Goal: Task Accomplishment & Management: Use online tool/utility

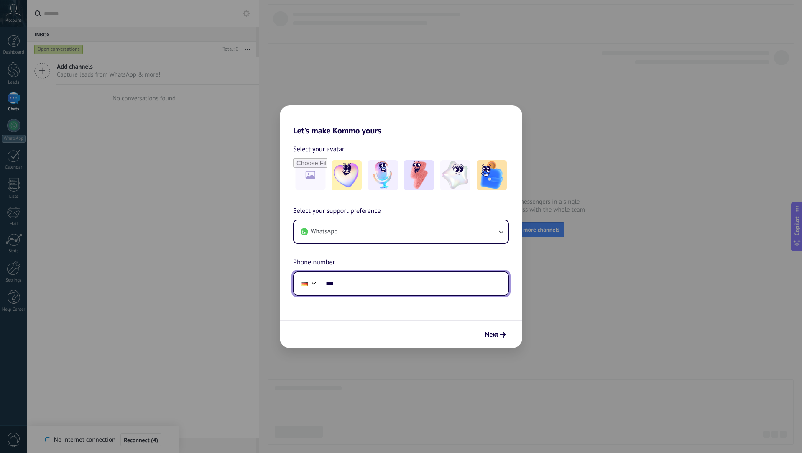
click at [406, 285] on input "***" at bounding box center [415, 283] width 187 height 19
click at [361, 276] on input "***" at bounding box center [415, 283] width 187 height 19
type input "**********"
click at [494, 334] on span "Next" at bounding box center [491, 335] width 13 height 6
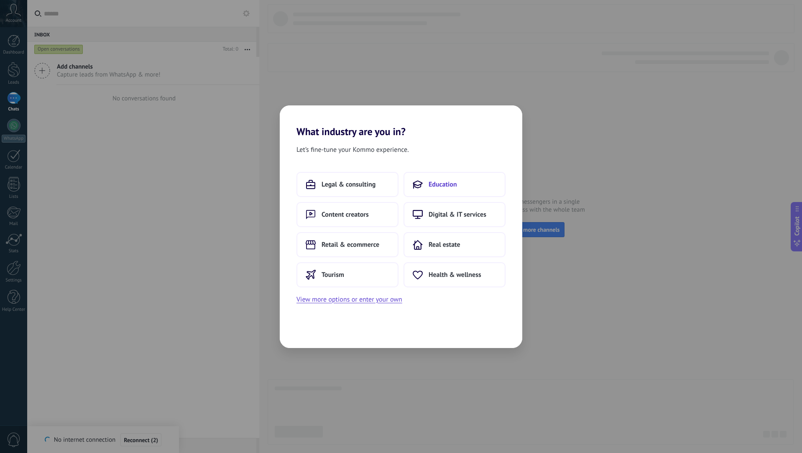
click at [445, 190] on button "Education" at bounding box center [455, 184] width 102 height 25
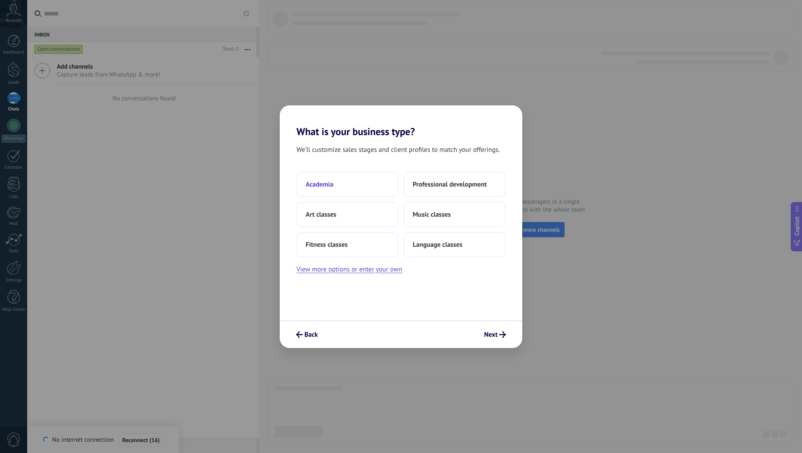
click at [376, 179] on button "Academia" at bounding box center [348, 184] width 102 height 25
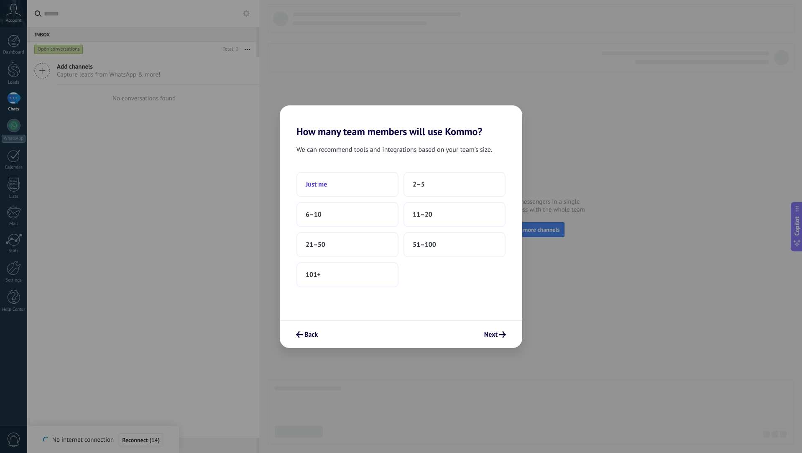
click at [376, 180] on button "Just me" at bounding box center [348, 184] width 102 height 25
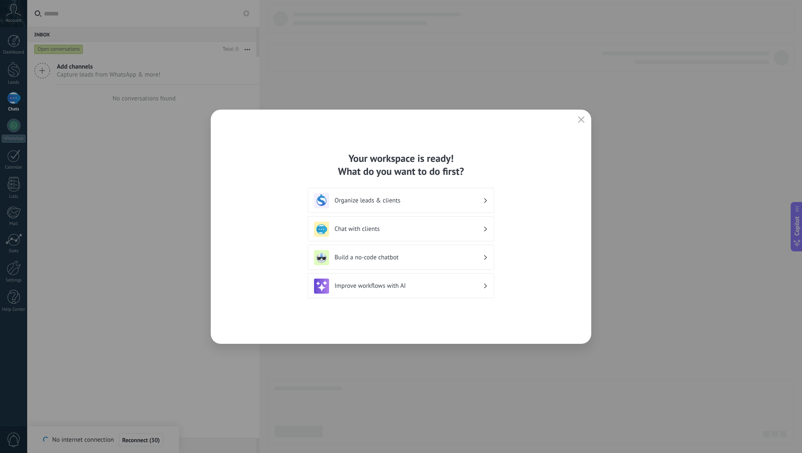
click at [446, 201] on h3 "Organize leads & clients" at bounding box center [409, 201] width 148 height 8
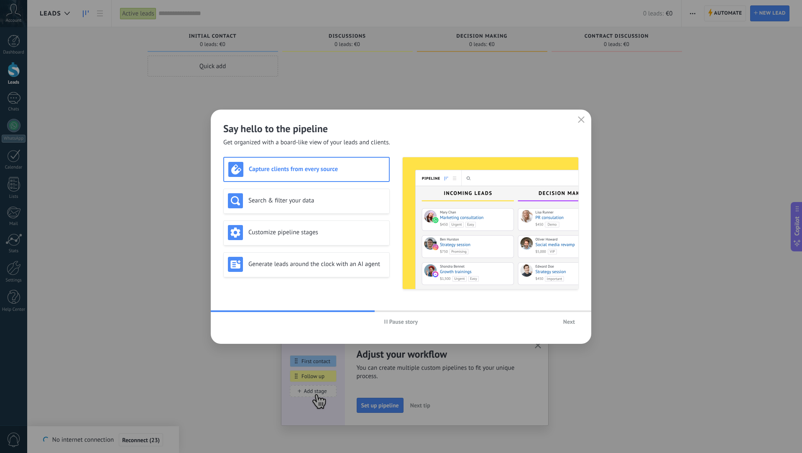
click at [568, 323] on span "Next" at bounding box center [569, 322] width 12 height 6
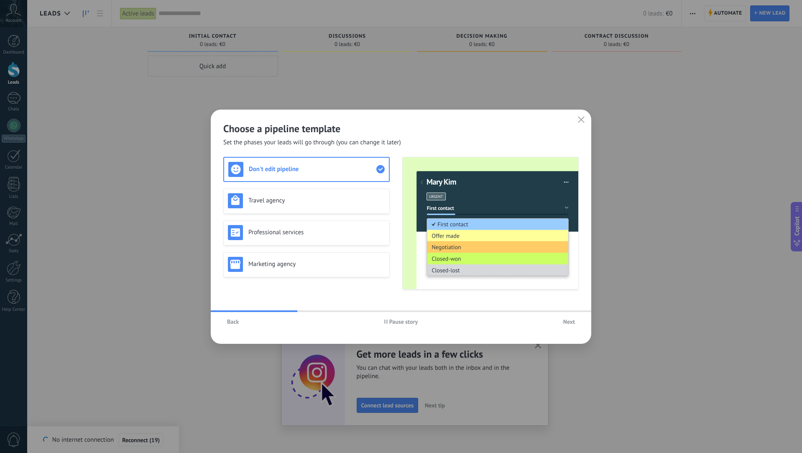
click at [238, 323] on span "Back" at bounding box center [233, 322] width 12 height 6
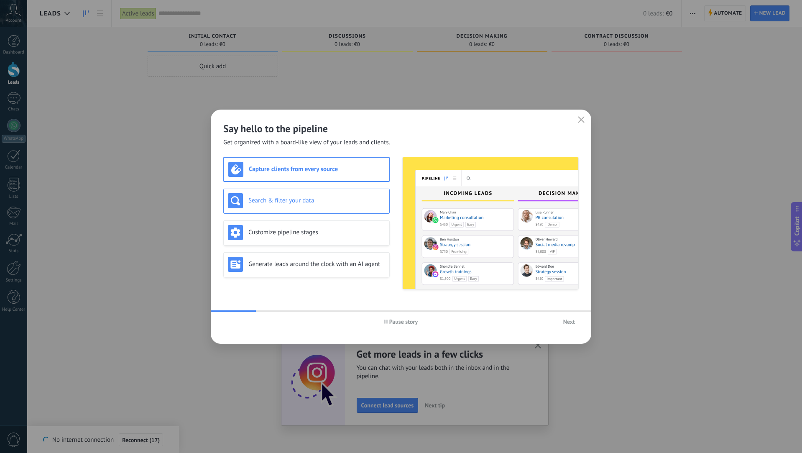
click at [292, 199] on h3 "Search & filter your data" at bounding box center [316, 201] width 137 height 8
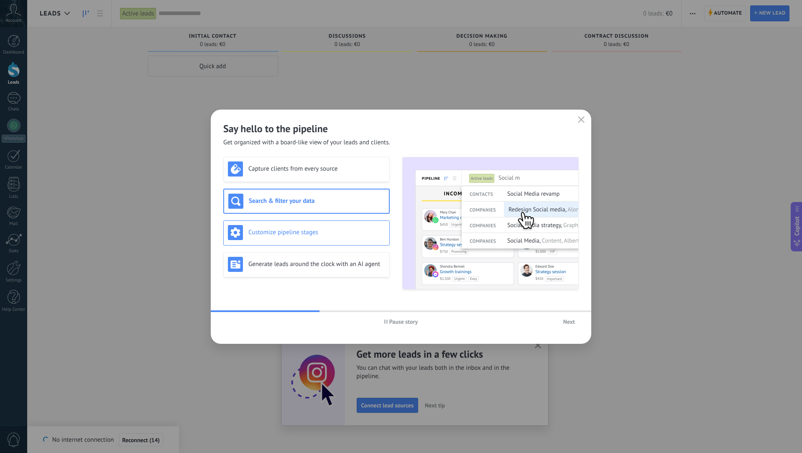
click at [311, 231] on h3 "Customize pipeline stages" at bounding box center [316, 232] width 137 height 8
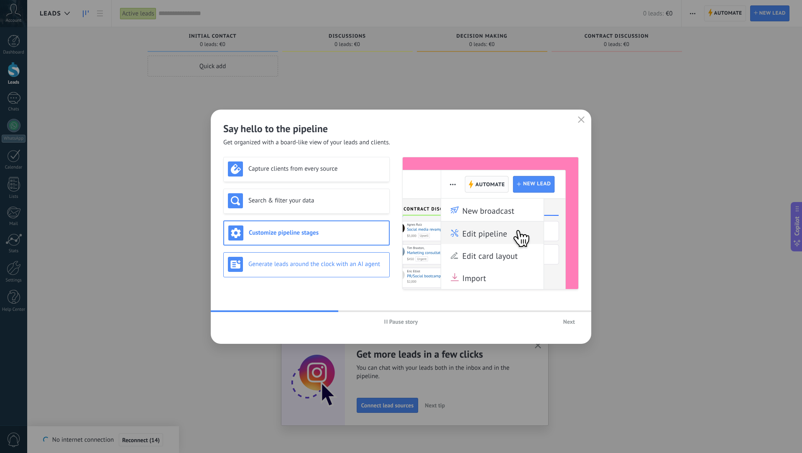
click at [320, 268] on h3 "Generate leads around the clock with an AI agent" at bounding box center [316, 264] width 137 height 8
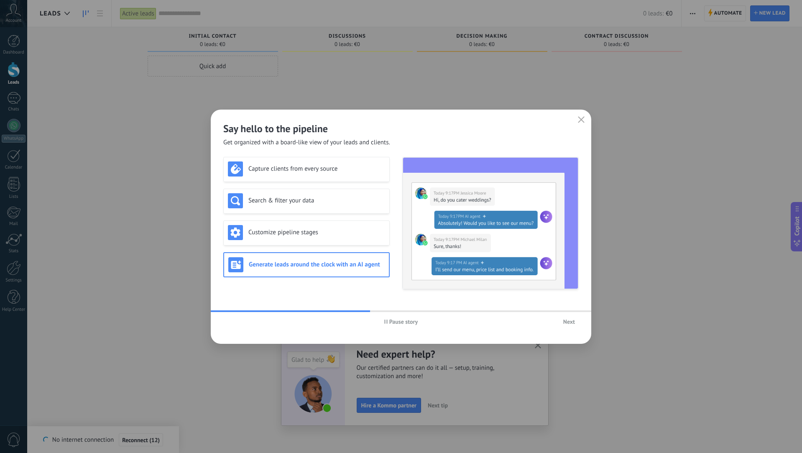
click at [568, 322] on span "Next" at bounding box center [569, 322] width 12 height 6
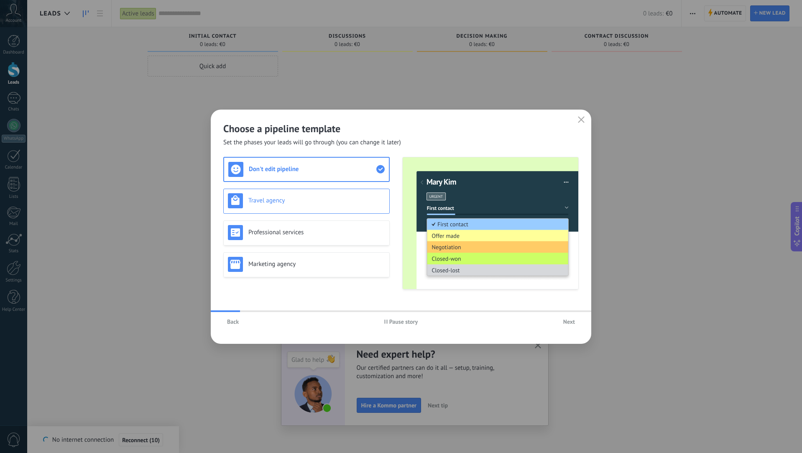
click at [317, 198] on h3 "Travel agency" at bounding box center [316, 201] width 137 height 8
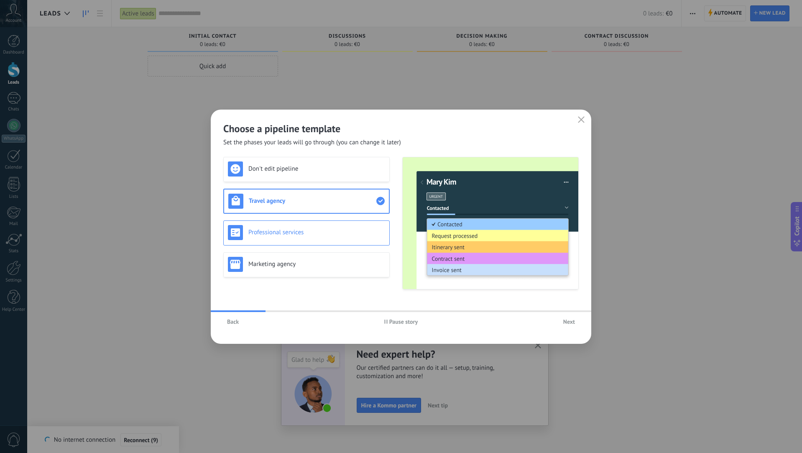
click at [308, 233] on h3 "Professional services" at bounding box center [316, 232] width 137 height 8
click at [307, 261] on h3 "Marketing agency" at bounding box center [316, 264] width 137 height 8
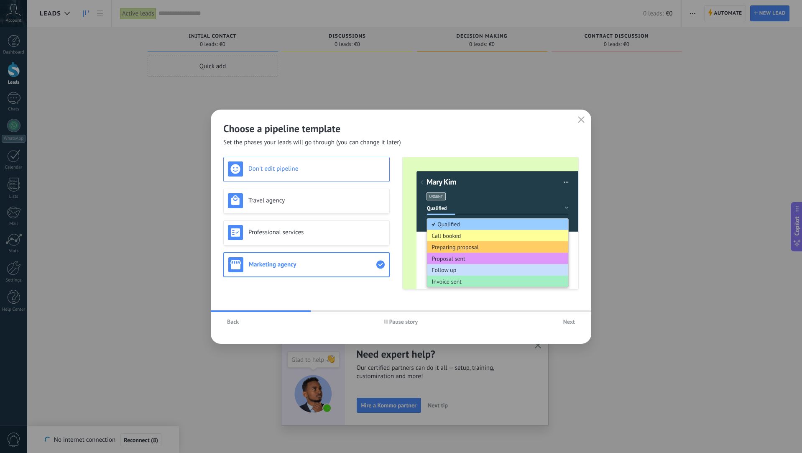
click at [302, 174] on div "Don't edit pipeline" at bounding box center [306, 168] width 157 height 15
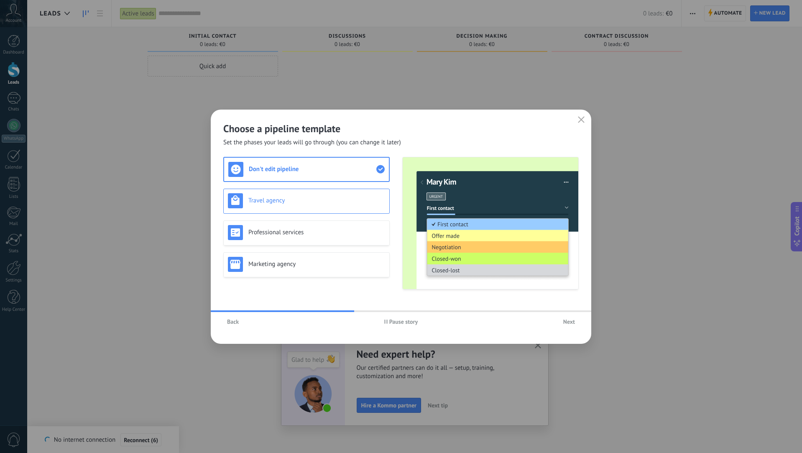
click at [299, 193] on div "Travel agency" at bounding box center [306, 200] width 157 height 15
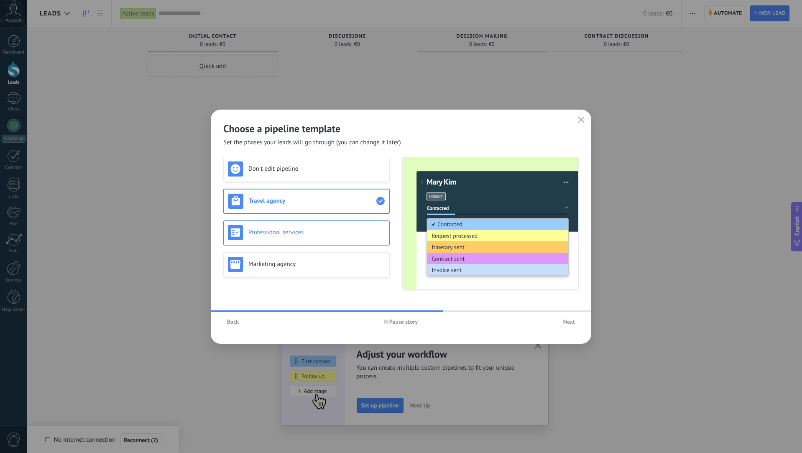
click at [302, 230] on h3 "Professional services" at bounding box center [316, 232] width 137 height 8
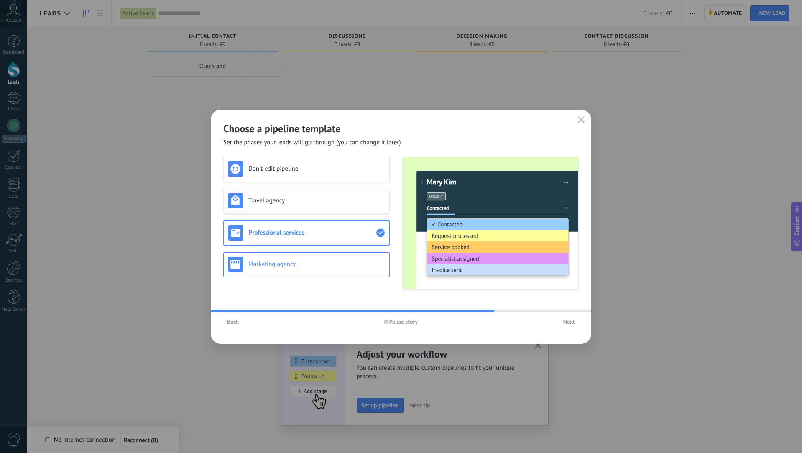
click at [300, 262] on h3 "Marketing agency" at bounding box center [316, 264] width 137 height 8
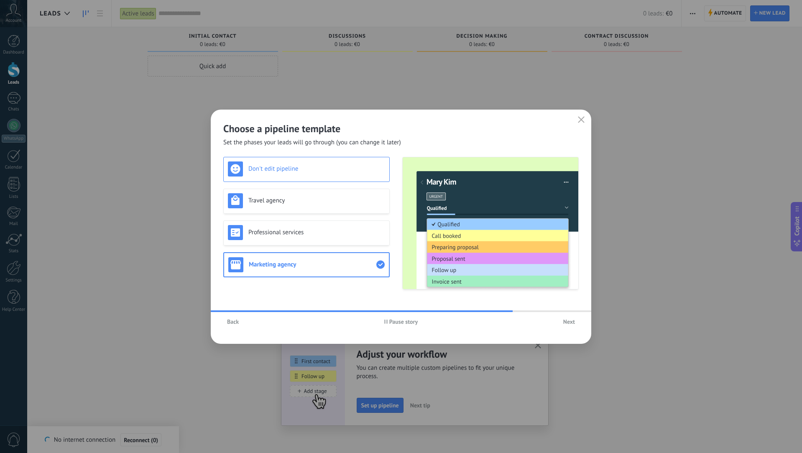
click at [298, 172] on h3 "Don't edit pipeline" at bounding box center [316, 169] width 137 height 8
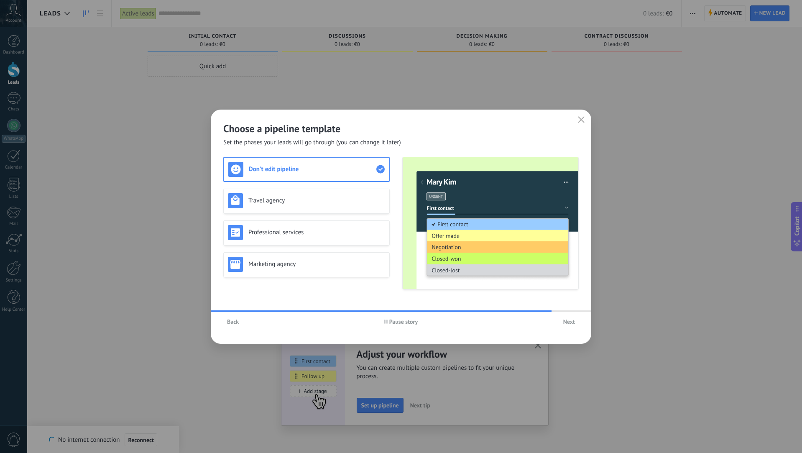
click at [570, 321] on span "Next" at bounding box center [569, 322] width 12 height 6
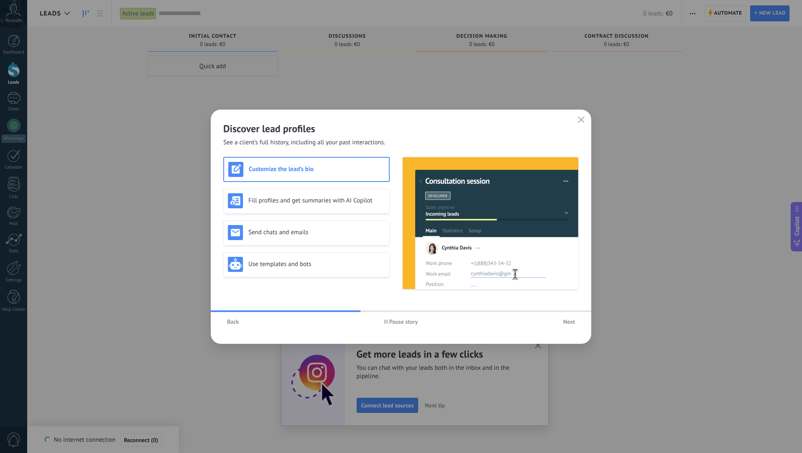
click at [570, 321] on span "Next" at bounding box center [569, 322] width 12 height 6
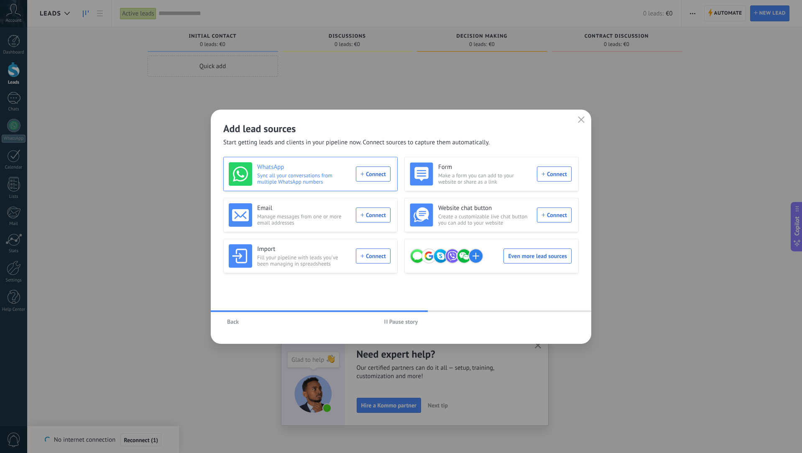
click at [358, 169] on div "WhatsApp Sync all your conversations from multiple WhatsApp numbers Connect" at bounding box center [310, 173] width 162 height 23
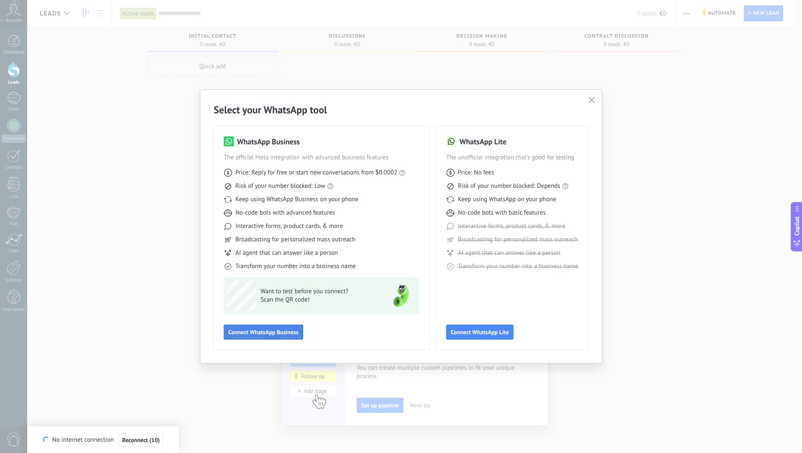
click at [257, 333] on span "Connect WhatsApp Business" at bounding box center [263, 332] width 70 height 6
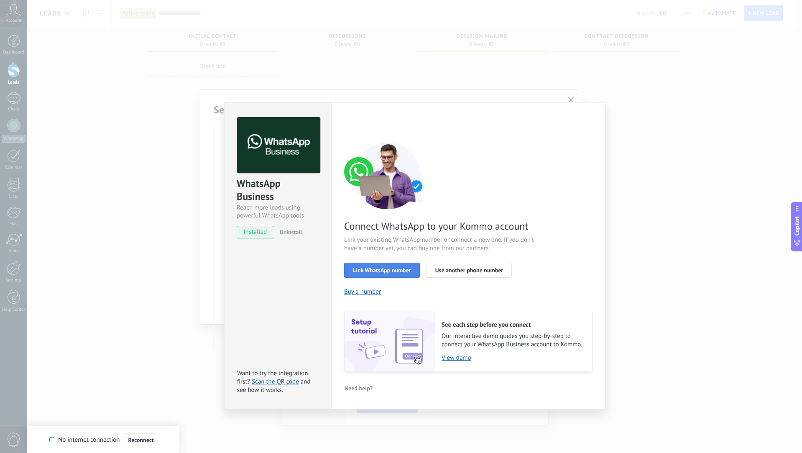
click at [368, 273] on span "Link WhatsApp number" at bounding box center [382, 270] width 58 height 6
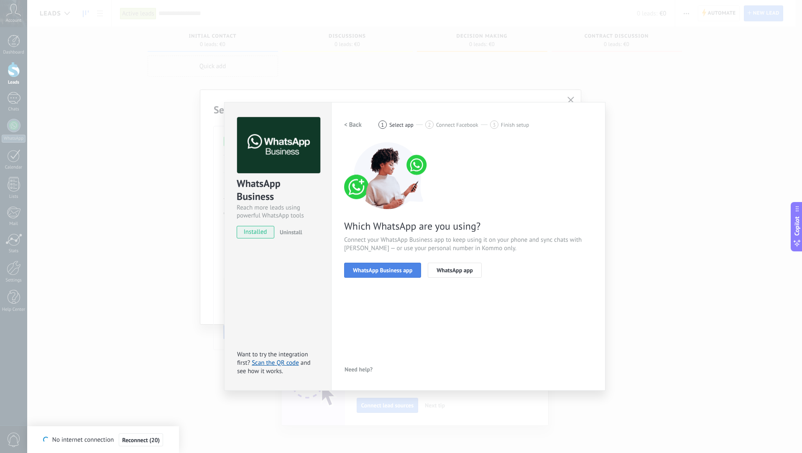
click at [368, 270] on span "WhatsApp Business app" at bounding box center [382, 270] width 59 height 6
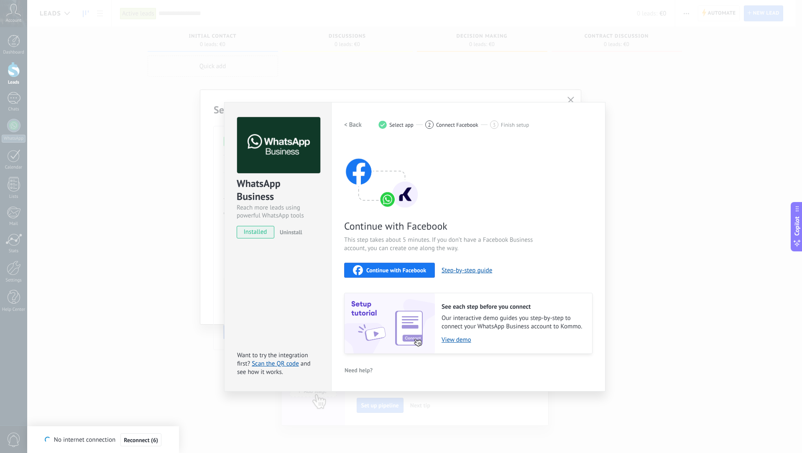
click at [589, 89] on div "WhatsApp Business Reach more leads using powerful WhatsApp tools installed Unin…" at bounding box center [414, 226] width 775 height 453
